Goal: Task Accomplishment & Management: Manage account settings

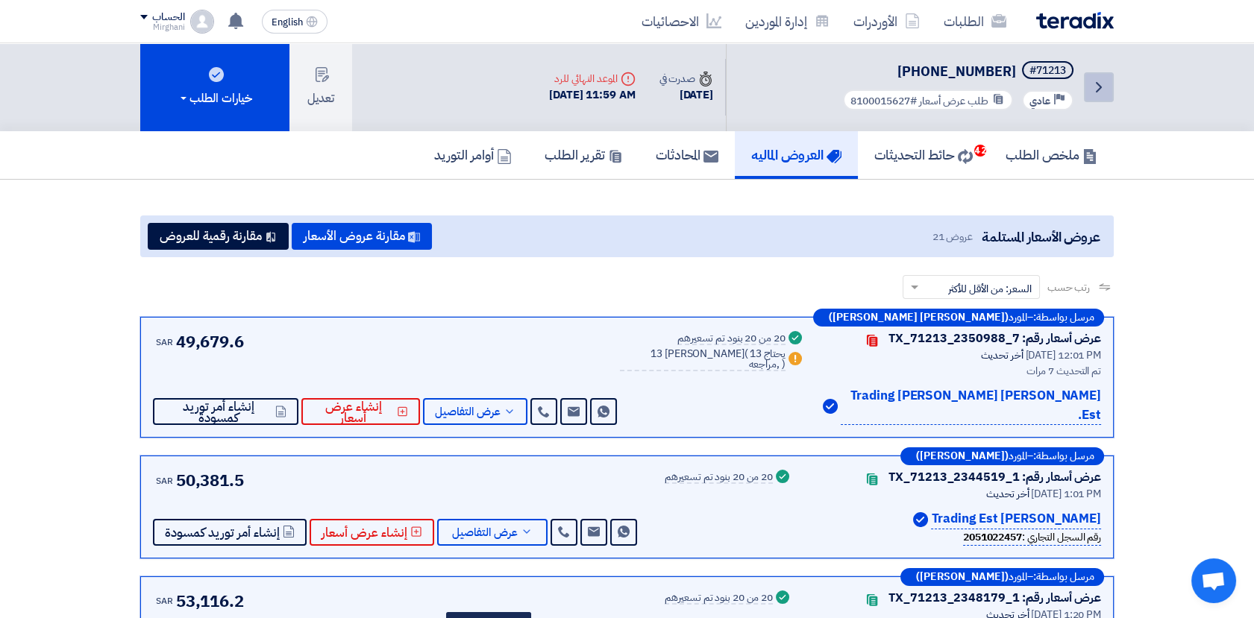
click at [1104, 89] on icon "Back" at bounding box center [1099, 87] width 18 height 18
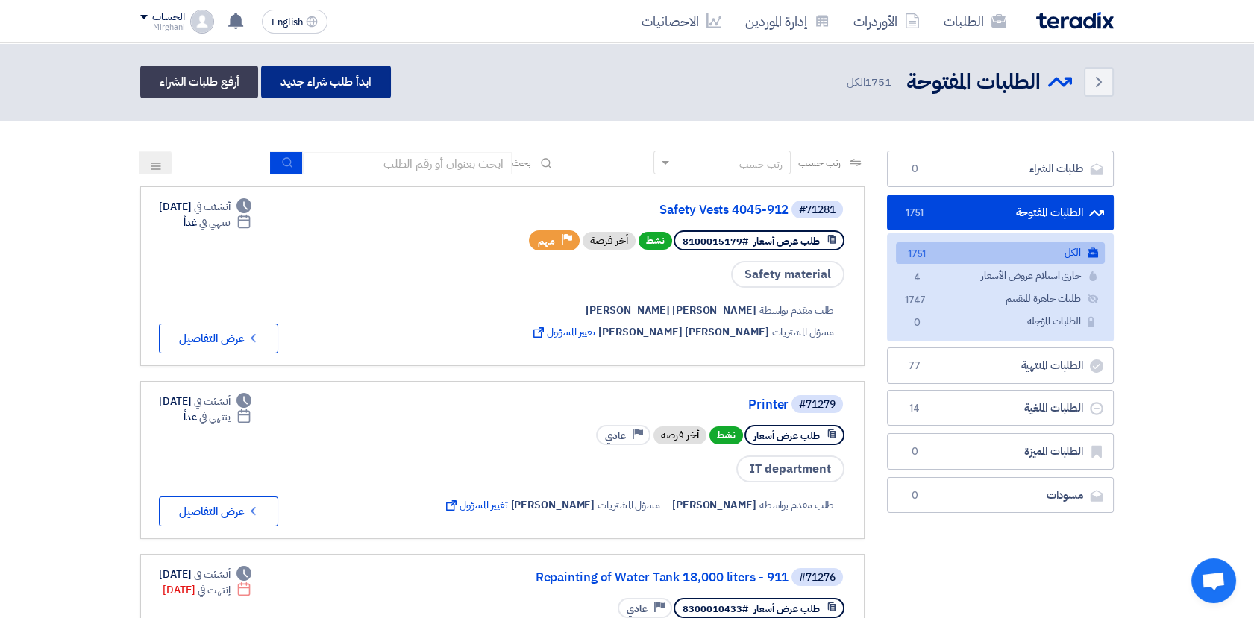
click at [341, 84] on link "ابدأ طلب شراء جديد" at bounding box center [325, 82] width 129 height 33
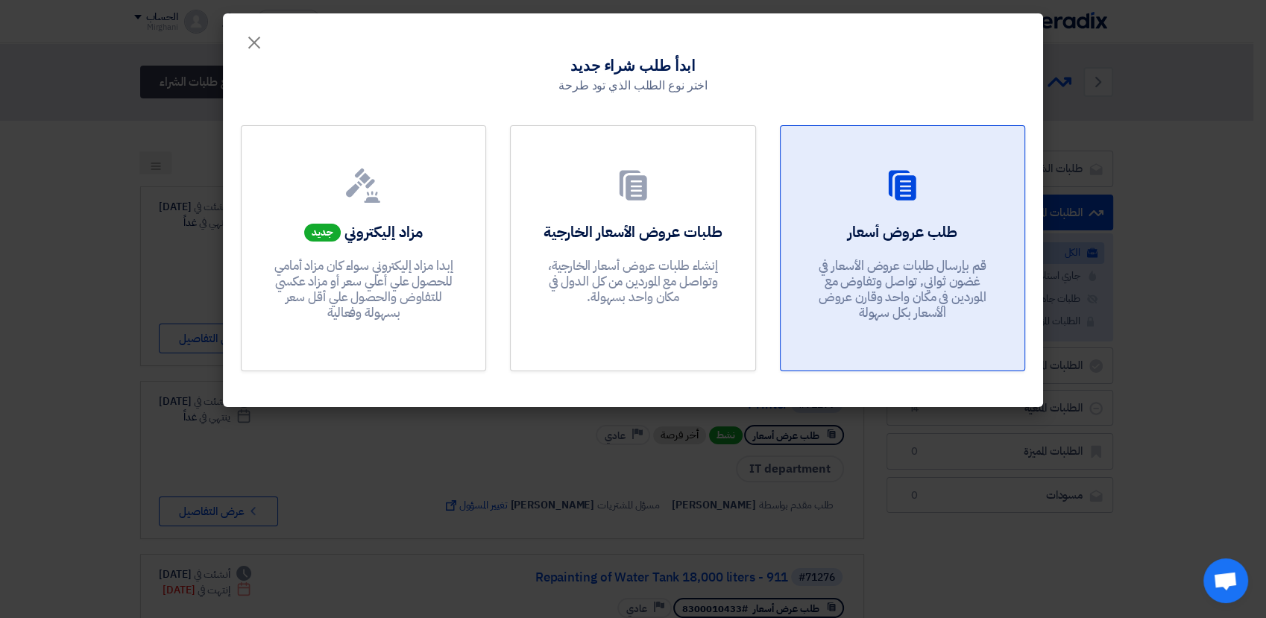
click at [876, 273] on p "قم بإرسال طلبات عروض الأسعار في غضون ثواني, تواصل وتفاوض مع الموردين في مكان وا…" at bounding box center [902, 289] width 179 height 63
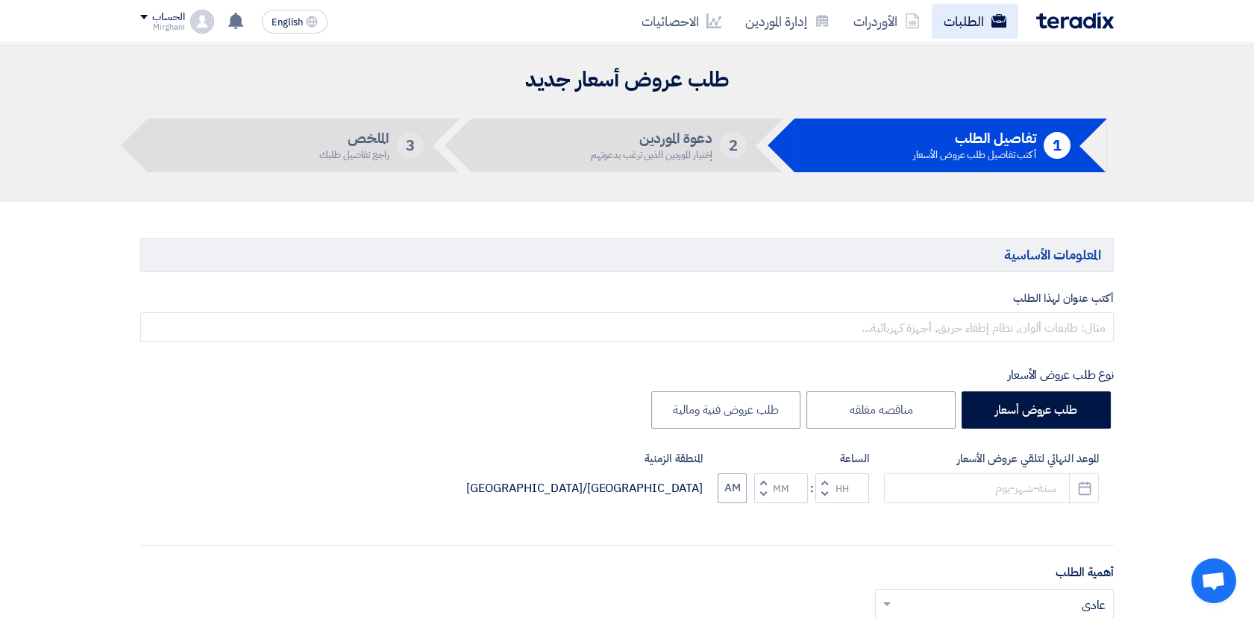
click at [987, 15] on link "الطلبات" at bounding box center [974, 21] width 87 height 35
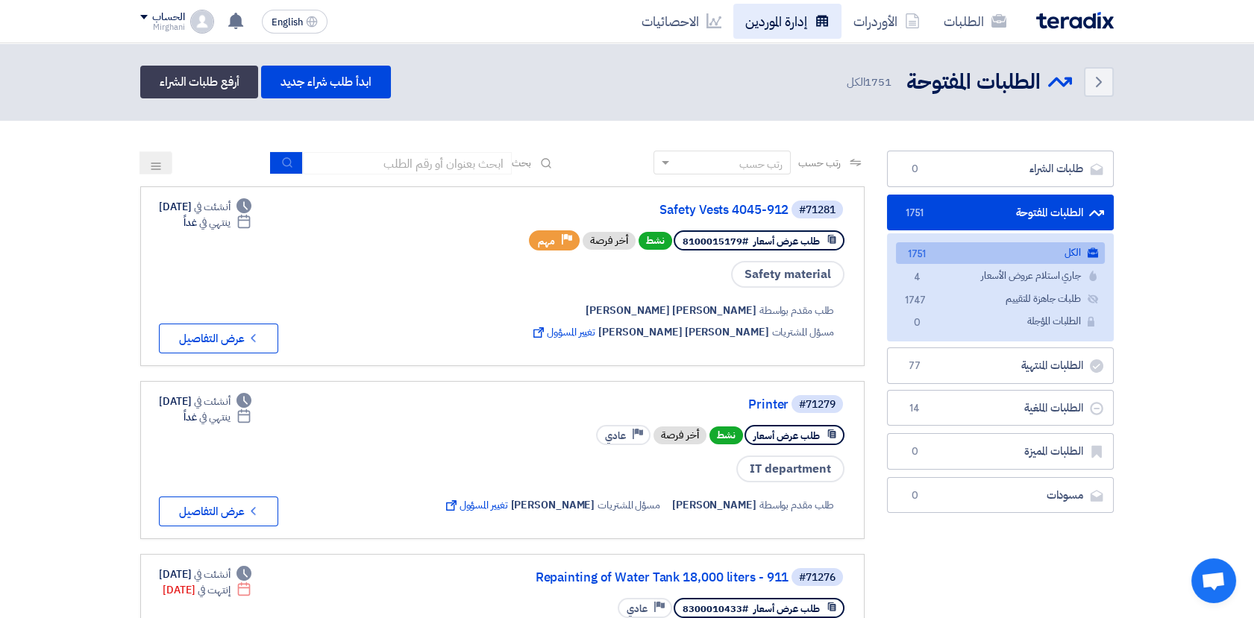
click at [782, 17] on link "إدارة الموردين" at bounding box center [787, 21] width 108 height 35
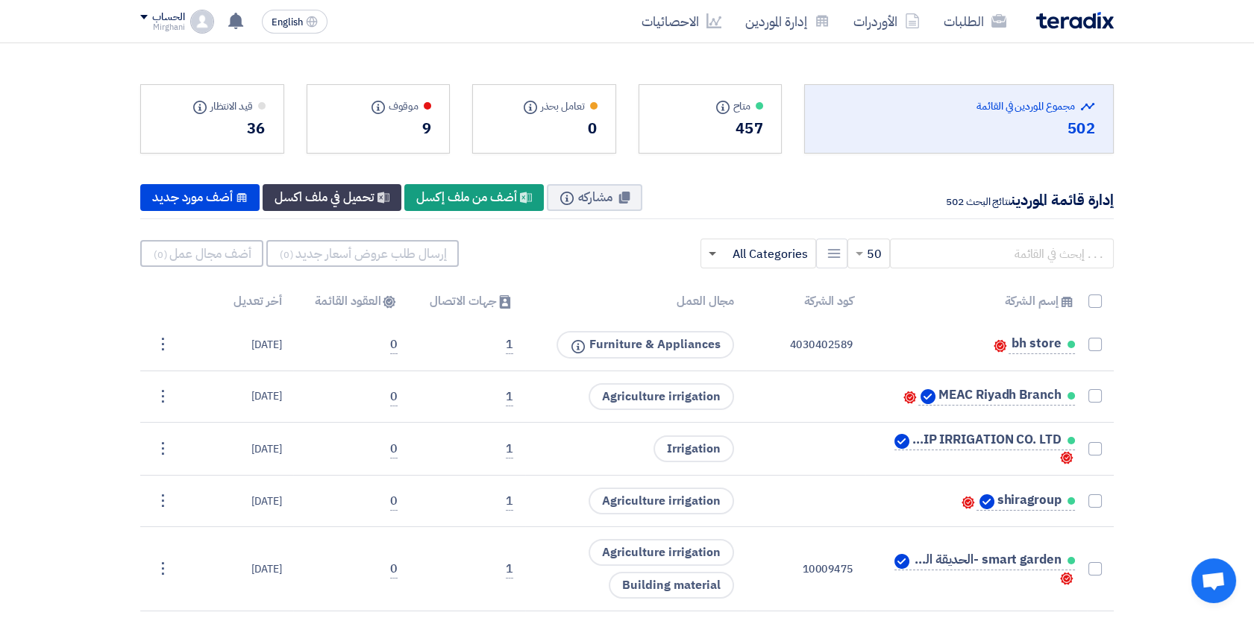
click at [713, 254] on span at bounding box center [711, 254] width 7 height 5
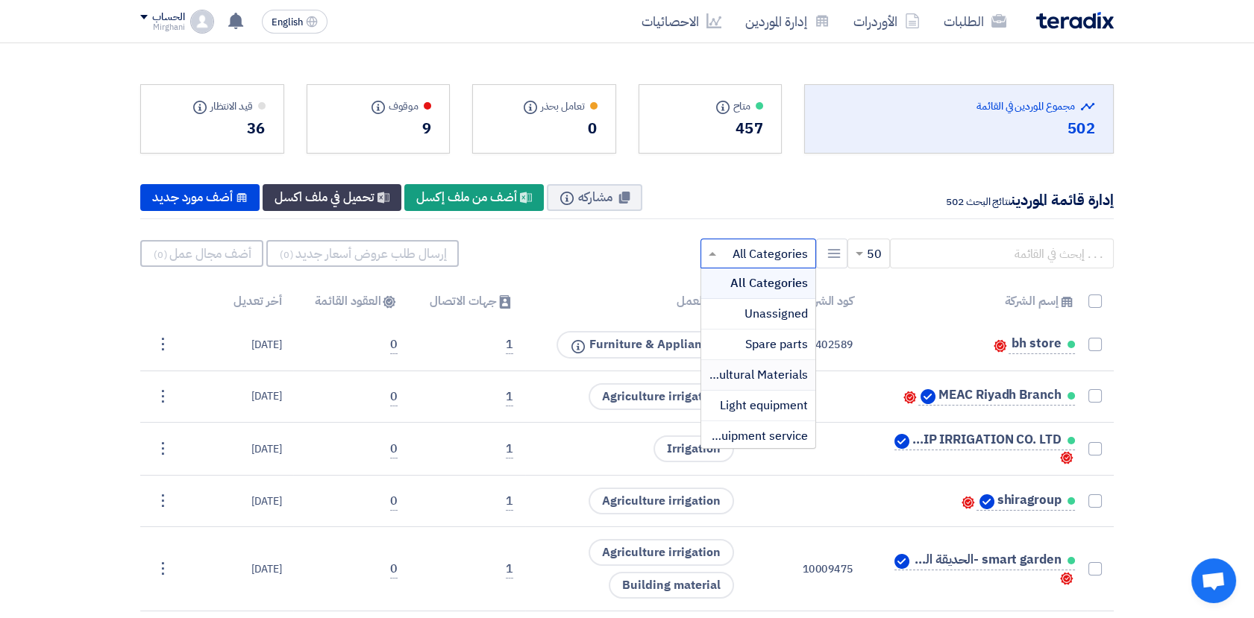
click at [754, 371] on span "Agricultural Materials" at bounding box center [749, 375] width 116 height 18
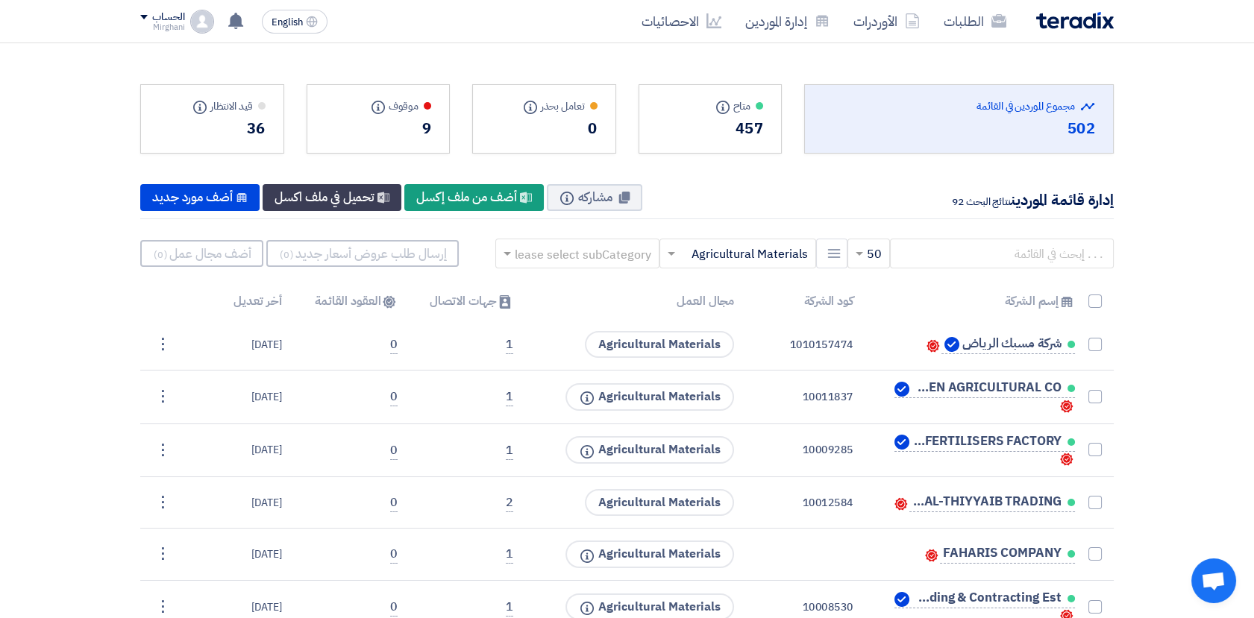
click at [672, 251] on span at bounding box center [669, 254] width 19 height 18
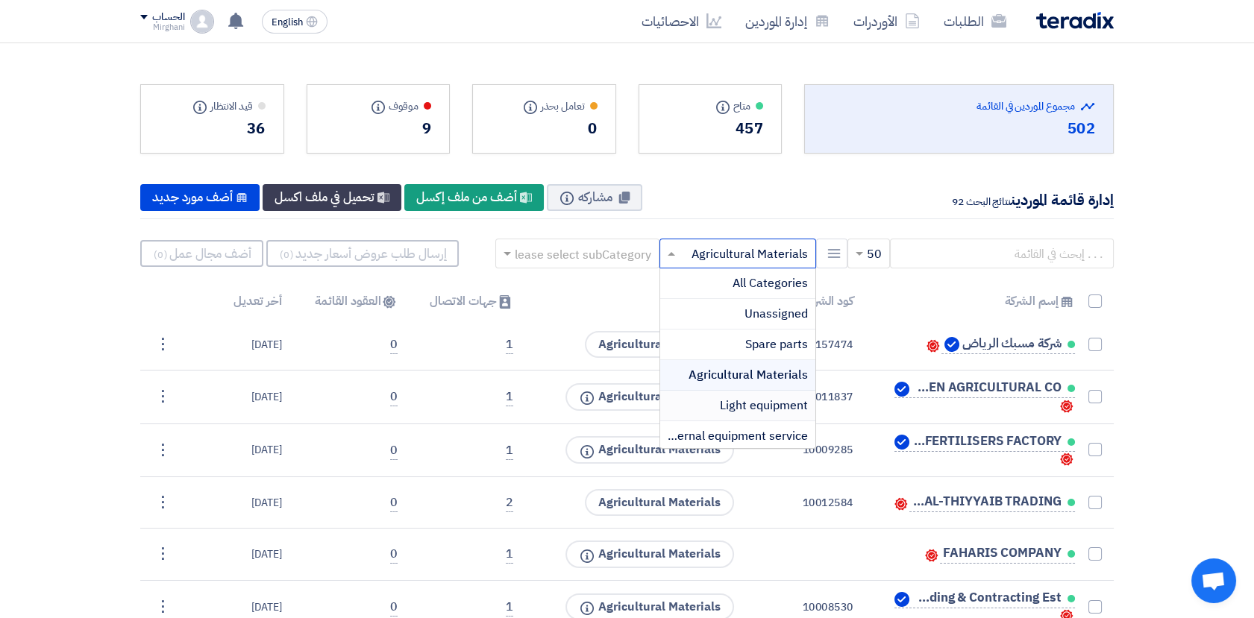
scroll to position [166, 0]
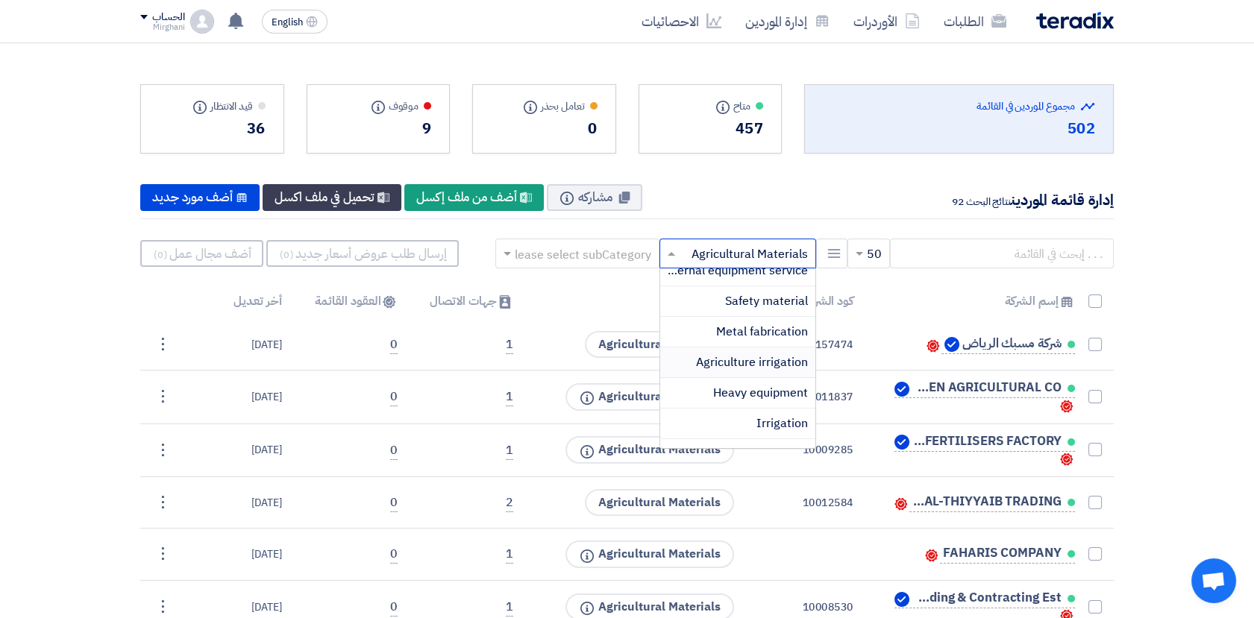
click at [773, 367] on span "Agriculture irrigation" at bounding box center [752, 362] width 112 height 18
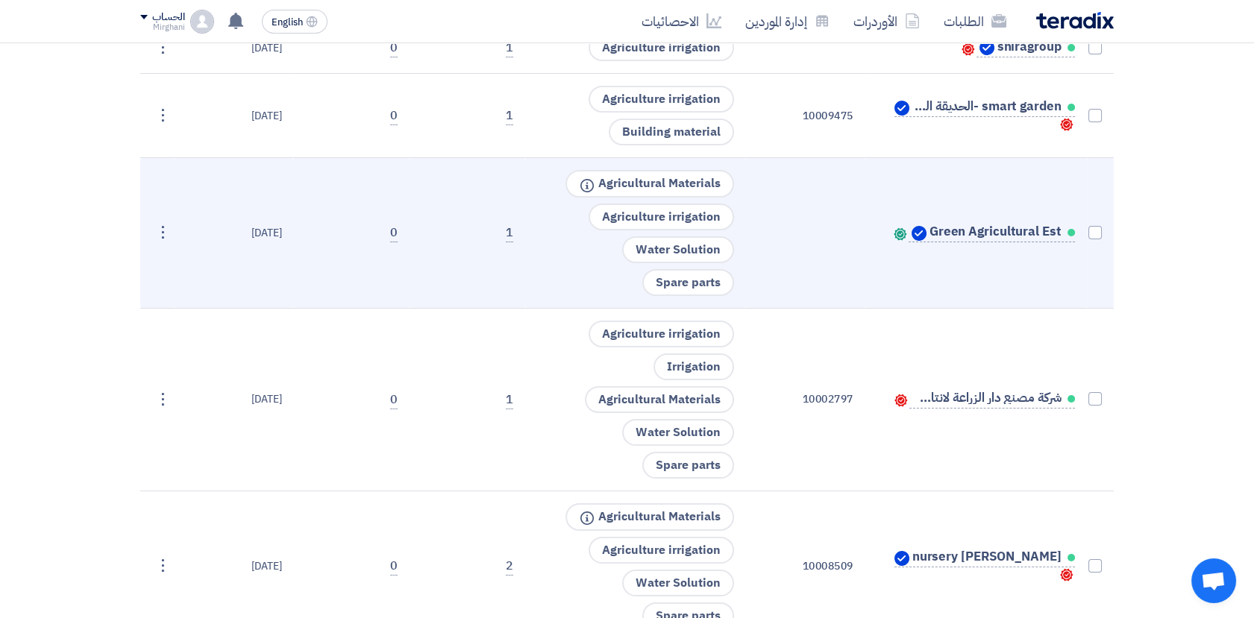
scroll to position [0, 0]
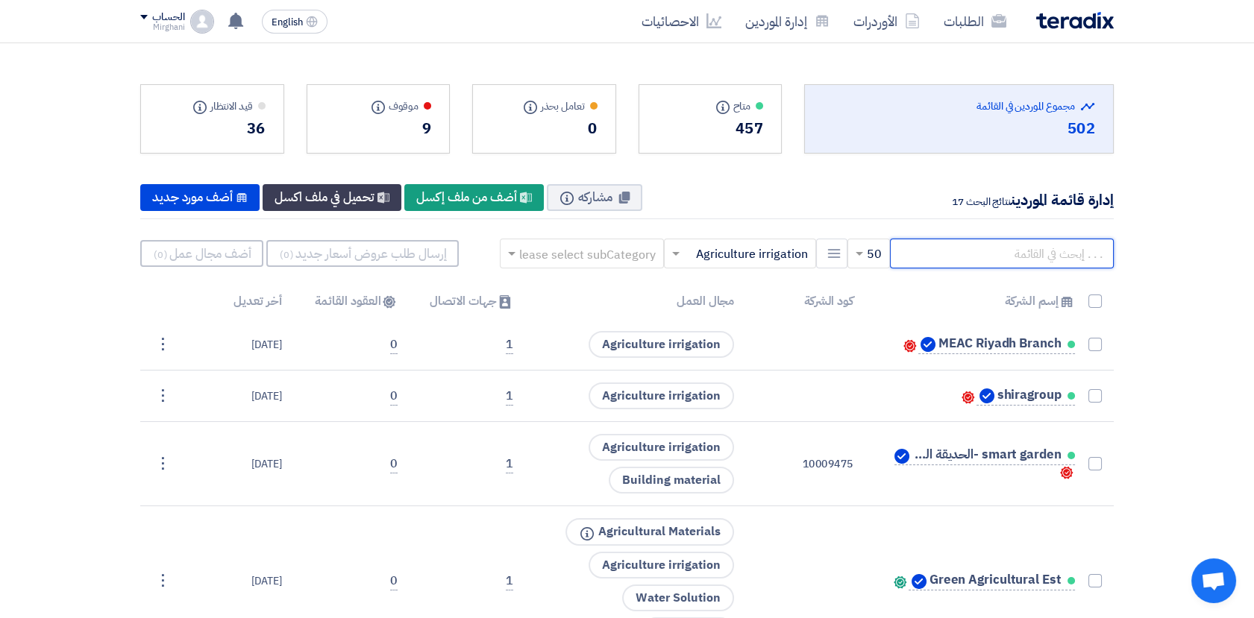
click at [1021, 255] on input "text" at bounding box center [1002, 254] width 224 height 30
paste input "70000042"
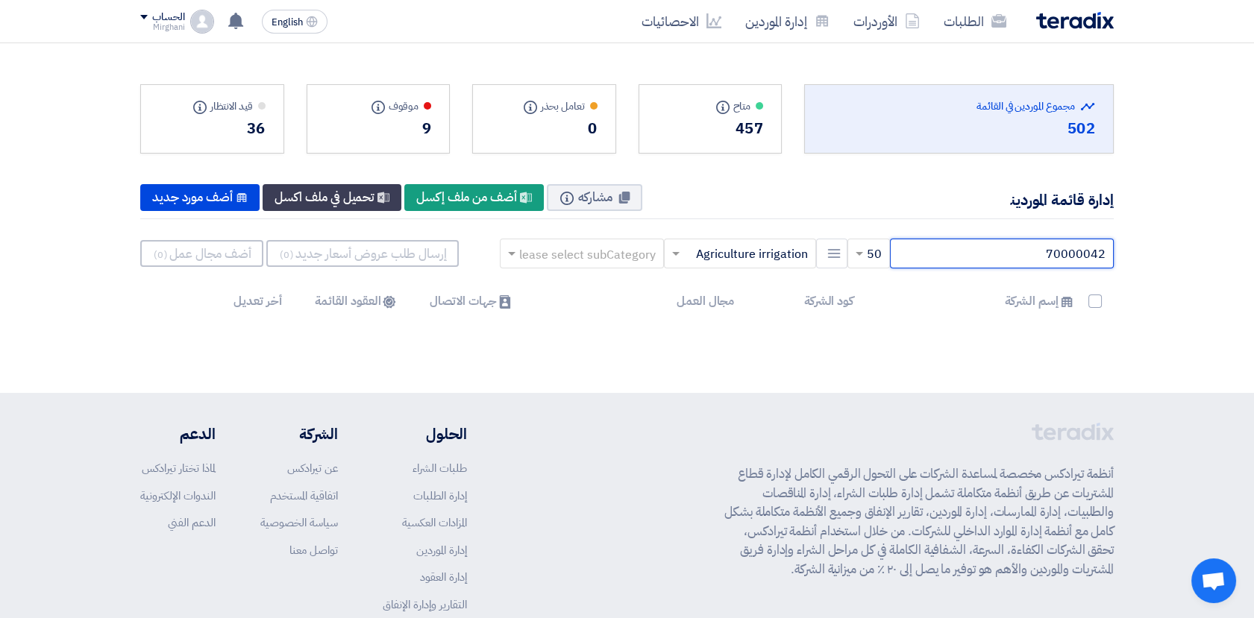
drag, startPoint x: 1027, startPoint y: 248, endPoint x: 1160, endPoint y: 273, distance: 135.0
click at [1160, 273] on section "Total Suppliers in this list مجموع الموردين في القائمة 502 متاح Info" at bounding box center [627, 196] width 1254 height 306
paste input "Al Yamama"
drag, startPoint x: 1053, startPoint y: 259, endPoint x: 1026, endPoint y: 265, distance: 27.7
click at [1026, 265] on input "Al Yamama" at bounding box center [1002, 254] width 224 height 30
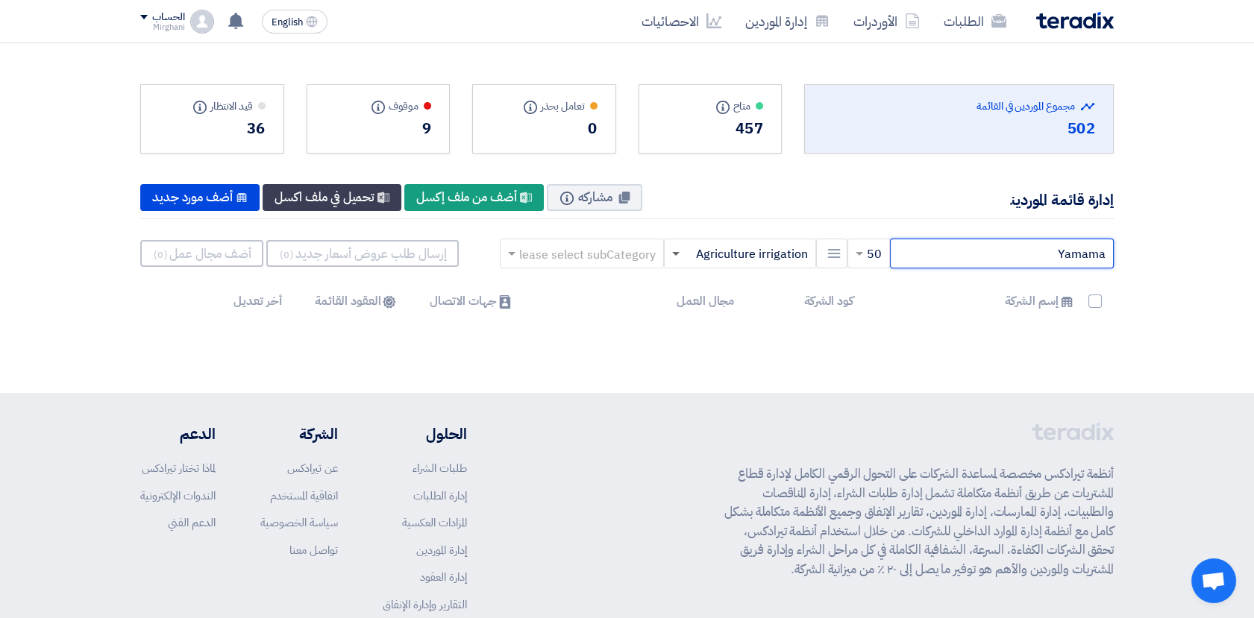
type input "Yamama"
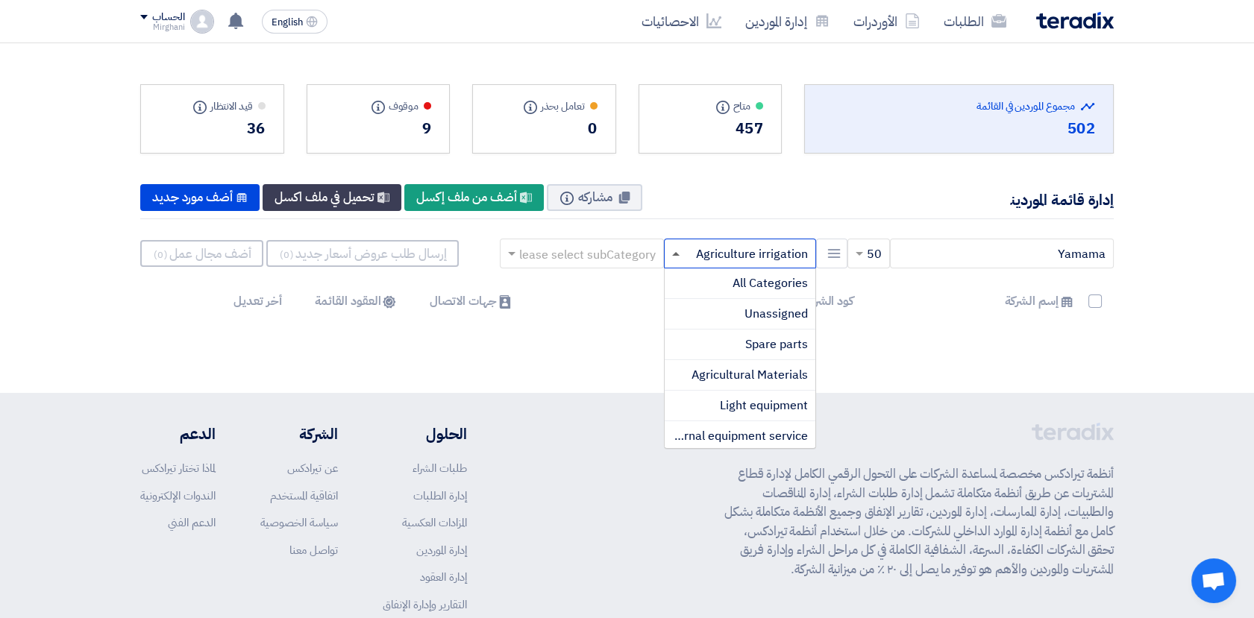
click at [675, 257] on span at bounding box center [673, 254] width 19 height 18
click at [765, 286] on span "All Categories" at bounding box center [769, 283] width 75 height 18
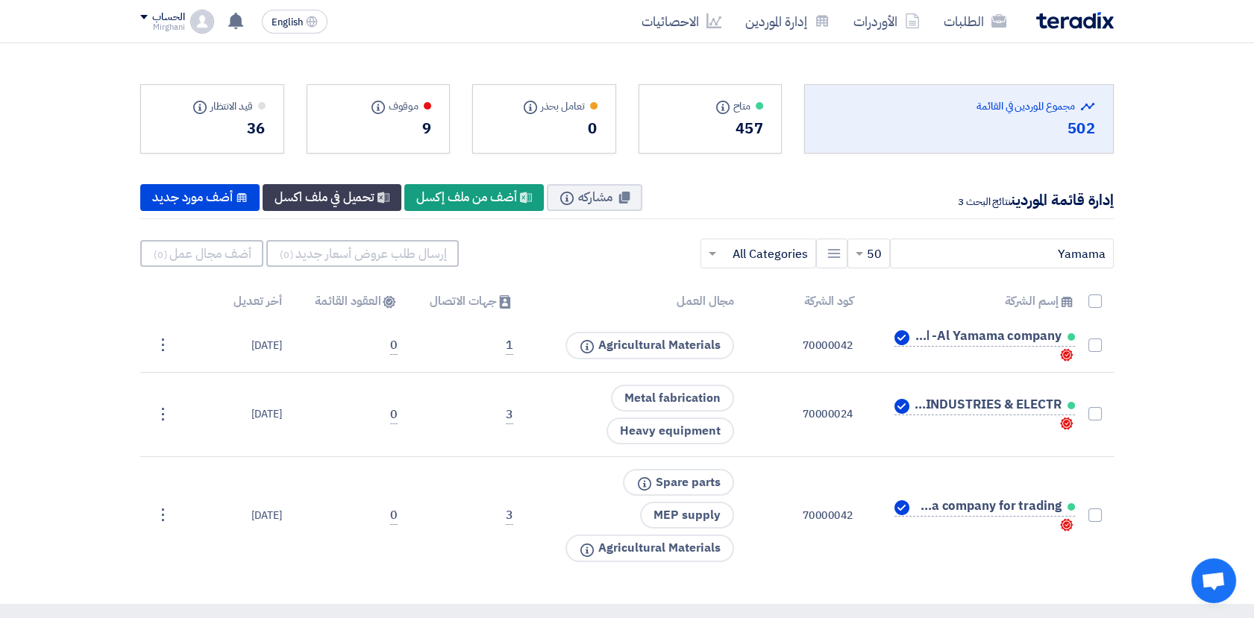
click at [719, 254] on span at bounding box center [710, 254] width 19 height 18
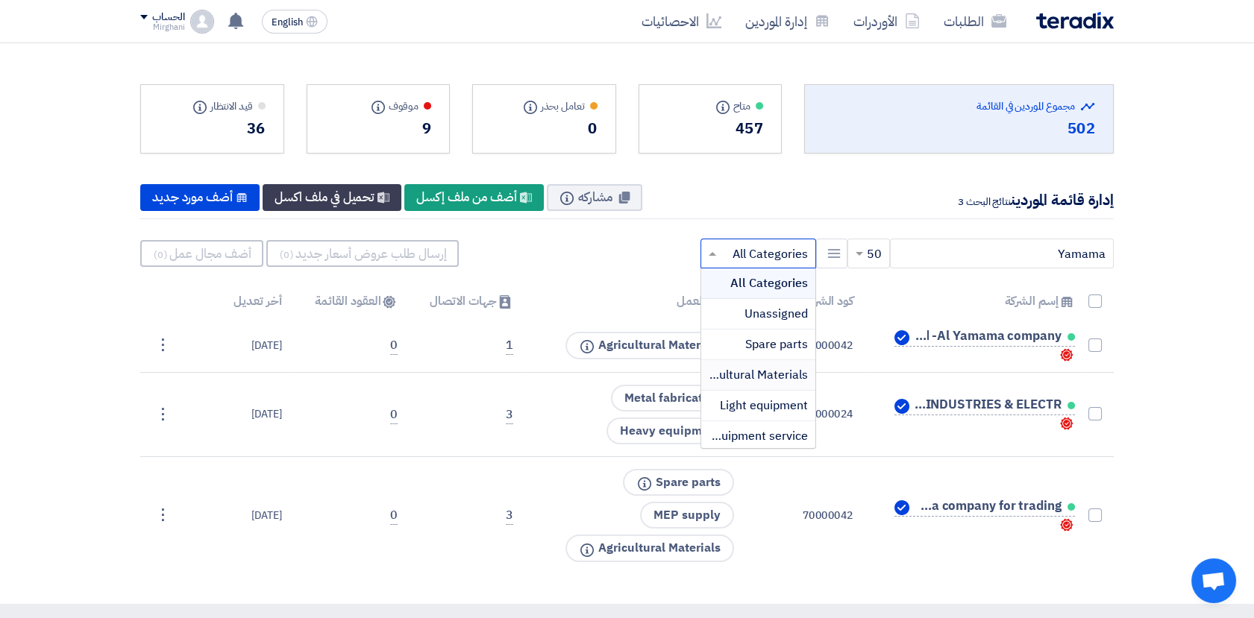
click at [780, 376] on span "Agricultural Materials" at bounding box center [749, 375] width 116 height 18
